Goal: Information Seeking & Learning: Learn about a topic

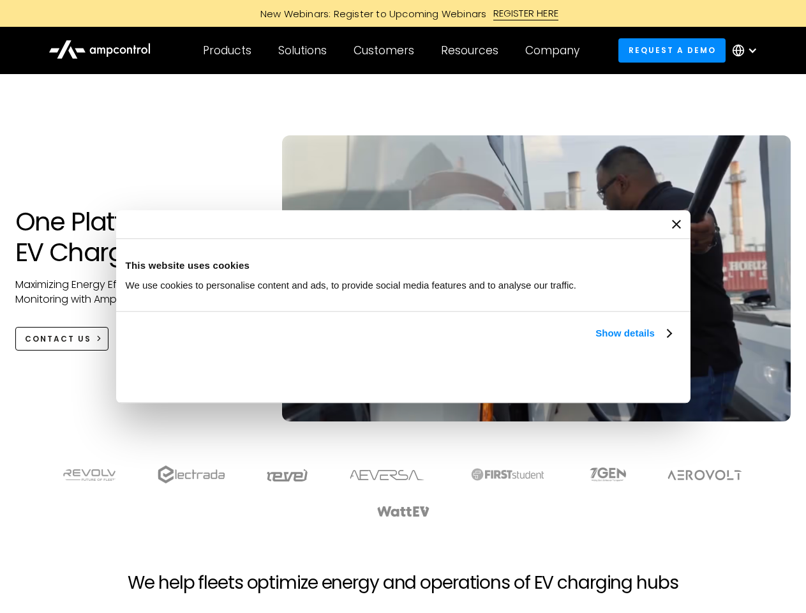
click at [596, 341] on link "Show details" at bounding box center [633, 333] width 75 height 15
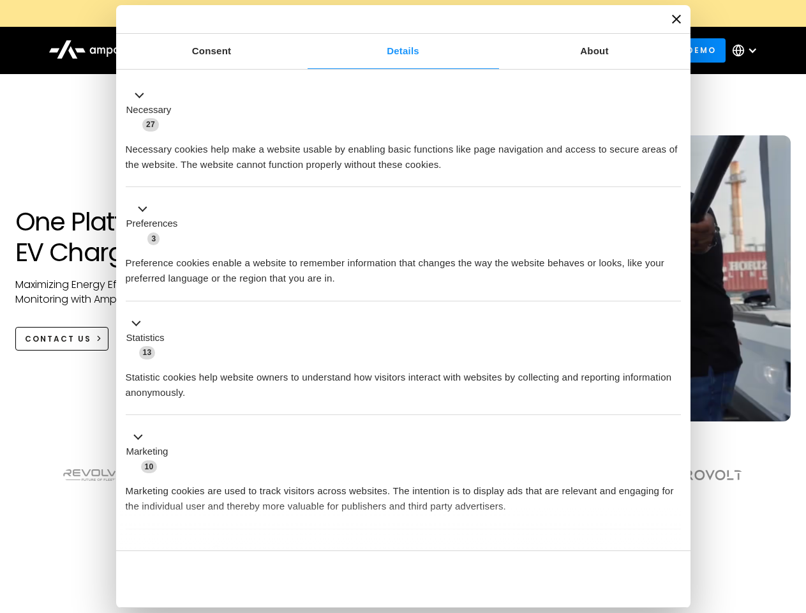
click at [673, 529] on div "Consent Details [#IABV2SETTINGS#] About This website uses cookies We use cookie…" at bounding box center [403, 306] width 575 height 603
click at [792, 515] on section at bounding box center [403, 491] width 806 height 79
click at [393, 50] on div "Customers" at bounding box center [384, 50] width 61 height 14
click at [227, 50] on div "Products" at bounding box center [227, 50] width 49 height 14
click at [303, 50] on div "Solutions" at bounding box center [302, 50] width 49 height 14
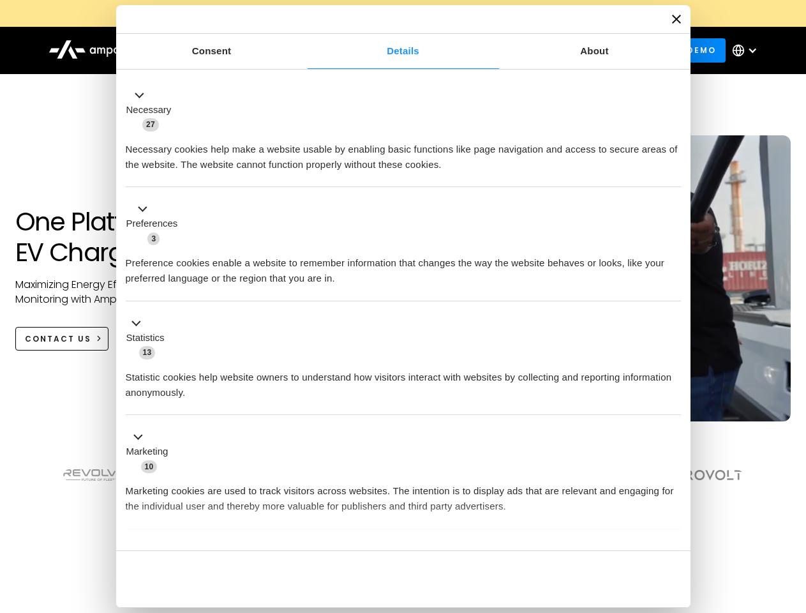
click at [386, 50] on div "Customers" at bounding box center [384, 50] width 61 height 14
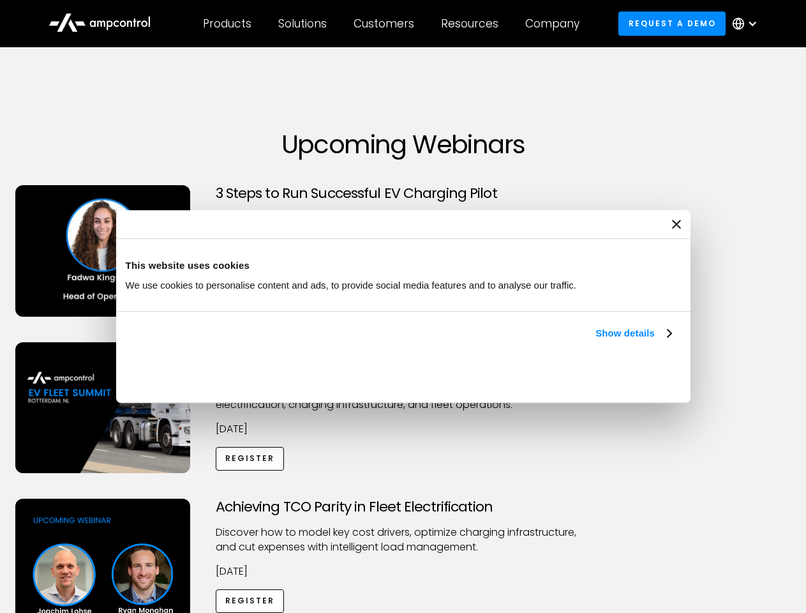
click at [596, 341] on link "Show details" at bounding box center [633, 333] width 75 height 15
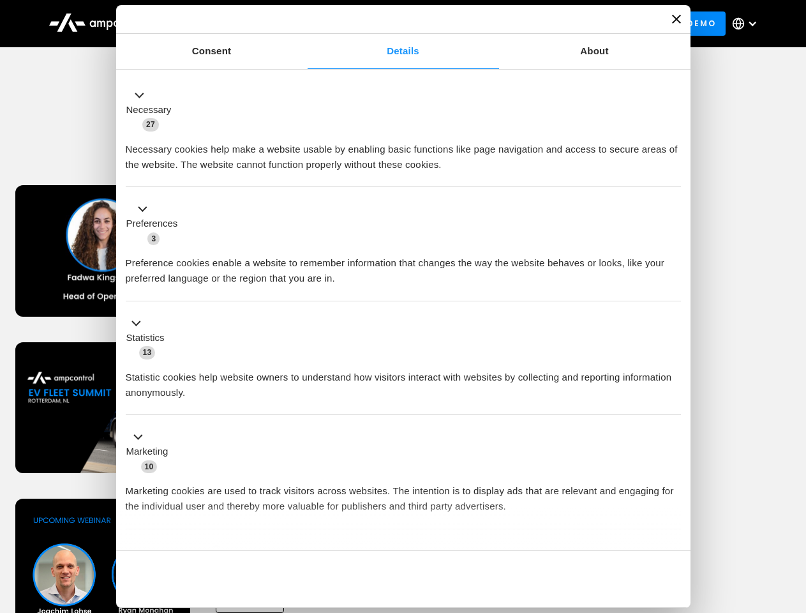
click at [673, 529] on div "Consent Details [#IABV2SETTINGS#] About This website uses cookies We use cookie…" at bounding box center [403, 306] width 575 height 603
click at [792, 515] on div "Achieving TCO Parity in Fleet Electrification Discover how to model key cost dr…" at bounding box center [404, 599] width 802 height 200
click at [393, 24] on div "Customers" at bounding box center [384, 24] width 61 height 14
click at [227, 24] on div "Products" at bounding box center [227, 24] width 49 height 14
click at [303, 24] on div "Solutions" at bounding box center [302, 24] width 49 height 14
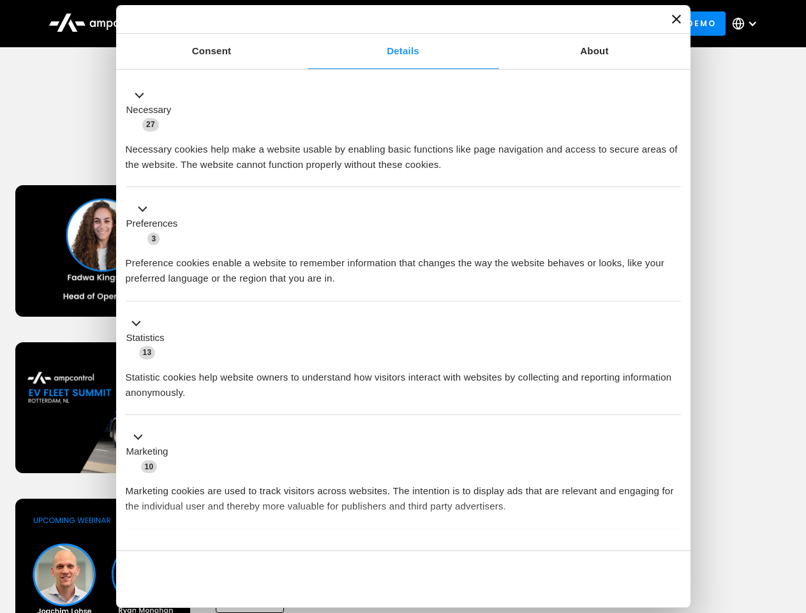
click at [386, 24] on div "Customers" at bounding box center [384, 24] width 61 height 14
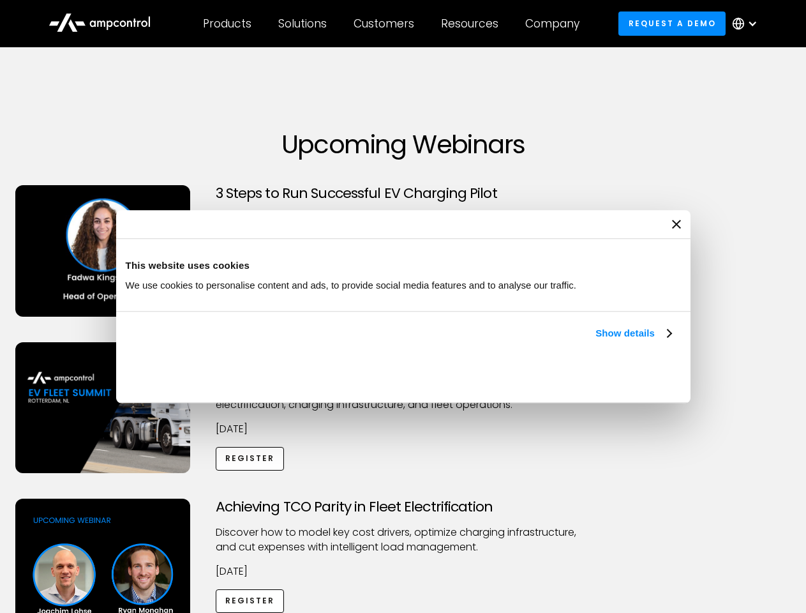
click at [596, 341] on link "Show details" at bounding box center [633, 333] width 75 height 15
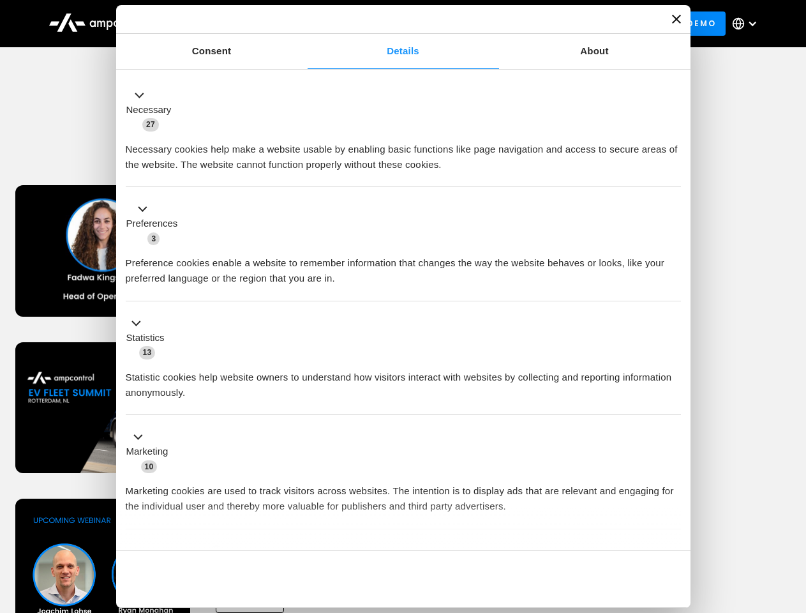
click at [673, 529] on div "Consent Details [#IABV2SETTINGS#] About This website uses cookies We use cookie…" at bounding box center [403, 306] width 575 height 603
click at [792, 515] on div "Achieving TCO Parity in Fleet Electrification Discover how to model key cost dr…" at bounding box center [404, 599] width 802 height 200
click at [393, 24] on div "Customers" at bounding box center [384, 24] width 61 height 14
click at [227, 24] on div "Products" at bounding box center [227, 24] width 49 height 14
click at [303, 24] on div "Solutions" at bounding box center [302, 24] width 49 height 14
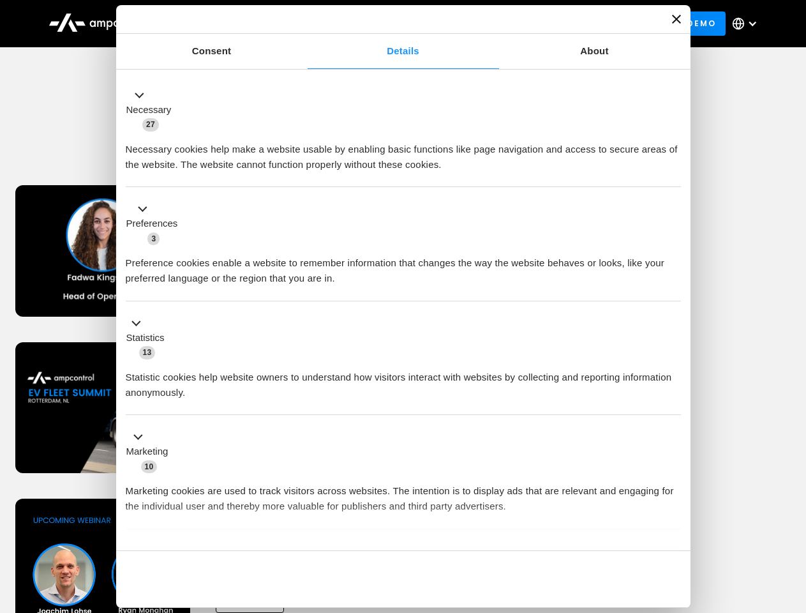
click at [386, 24] on div "Customers" at bounding box center [384, 24] width 61 height 14
